Goal: Task Accomplishment & Management: Manage account settings

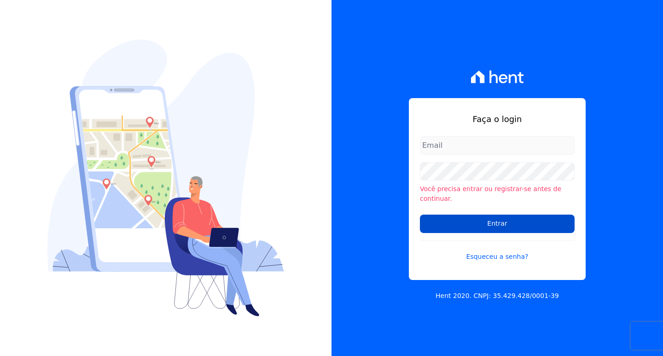
type input "[EMAIL_ADDRESS][DOMAIN_NAME]"
click at [466, 220] on input "Entrar" at bounding box center [497, 224] width 155 height 18
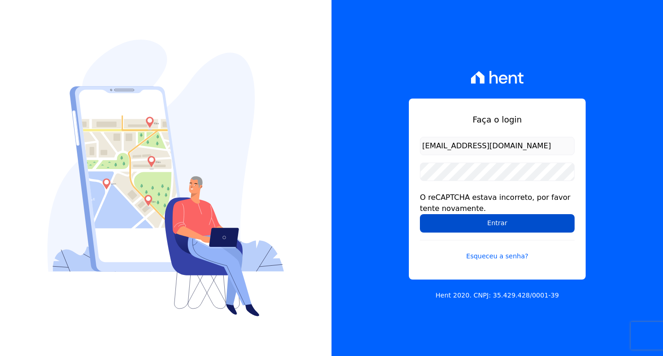
click at [460, 226] on input "Entrar" at bounding box center [497, 223] width 155 height 18
click at [464, 222] on input "Entrar" at bounding box center [497, 223] width 155 height 18
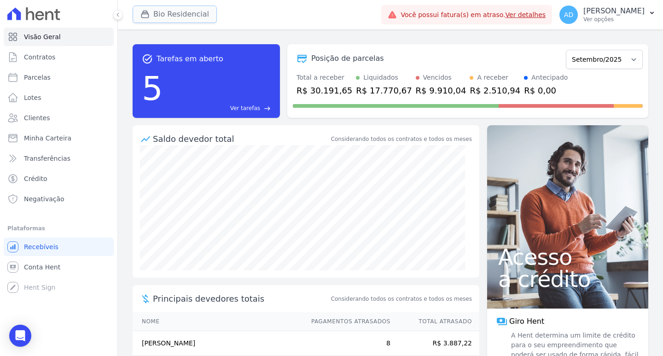
click at [157, 9] on button "Bio Residencial" at bounding box center [175, 14] width 84 height 17
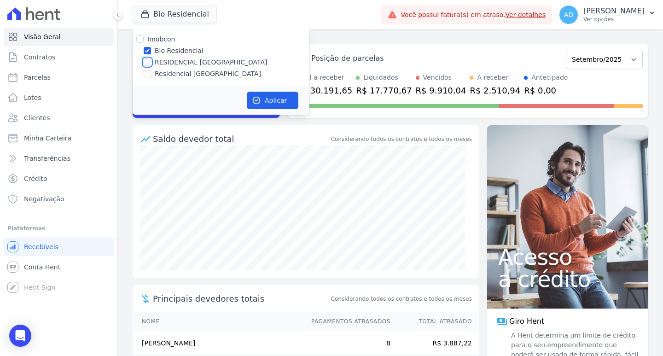
click at [147, 64] on input "RESIDENCIAL ALTOS DA COLINA" at bounding box center [147, 61] width 7 height 7
checkbox input "true"
click at [148, 52] on input "Bio Residencial" at bounding box center [147, 50] width 7 height 7
checkbox input "false"
click at [260, 98] on icon "button" at bounding box center [256, 100] width 9 height 9
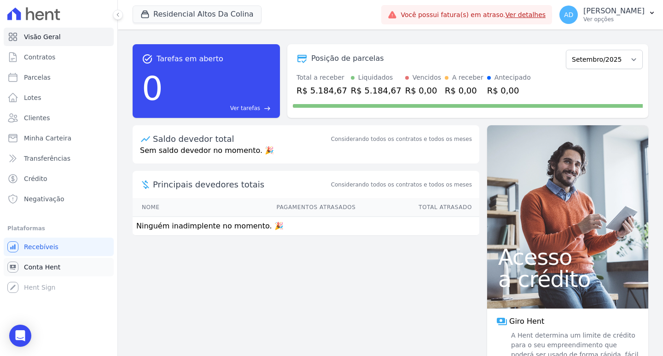
click at [59, 264] on link "Conta Hent" at bounding box center [59, 267] width 110 height 18
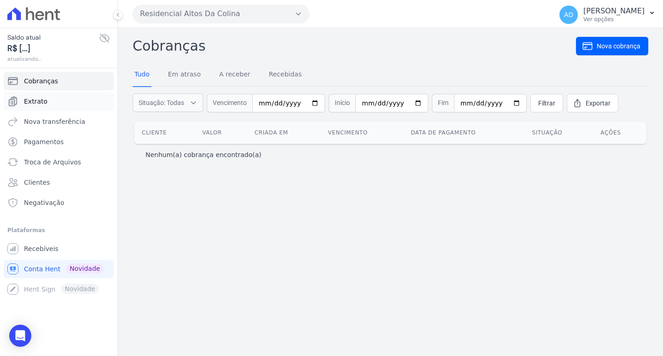
click at [41, 100] on span "Extrato" at bounding box center [35, 101] width 23 height 9
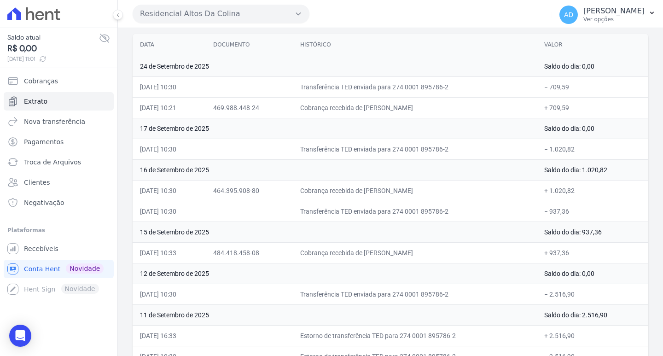
scroll to position [92, 0]
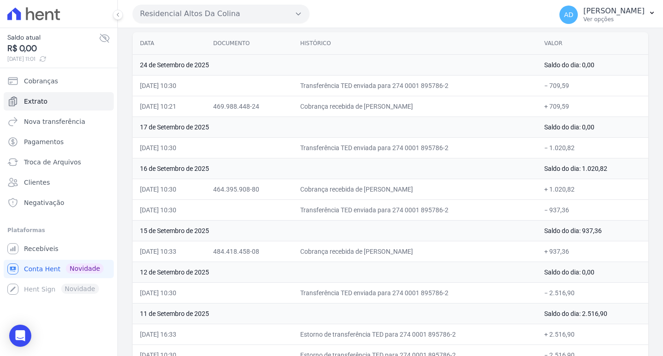
drag, startPoint x: 402, startPoint y: 108, endPoint x: 381, endPoint y: 110, distance: 20.8
click at [381, 110] on td "Cobrança recebida de MATHEUS DE ALMEIDA ROGANI" at bounding box center [415, 106] width 244 height 21
click at [343, 130] on td "17 de Setembro de 2025" at bounding box center [335, 126] width 404 height 21
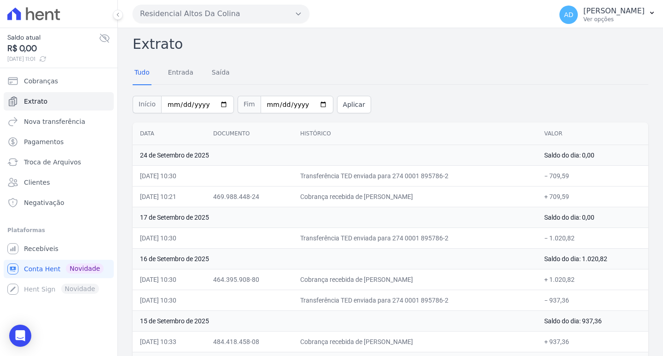
scroll to position [0, 0]
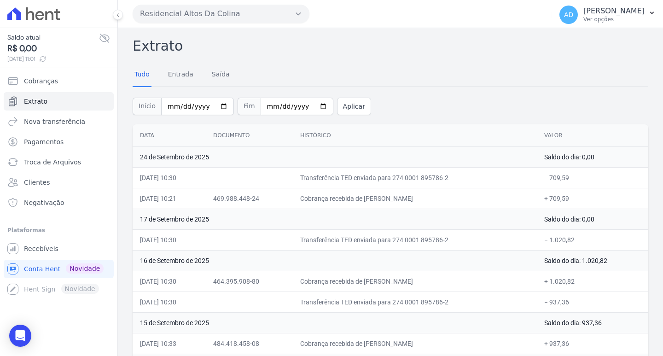
click at [168, 18] on button "Residencial Altos Da Colina" at bounding box center [221, 14] width 177 height 18
